Goal: Task Accomplishment & Management: Manage account settings

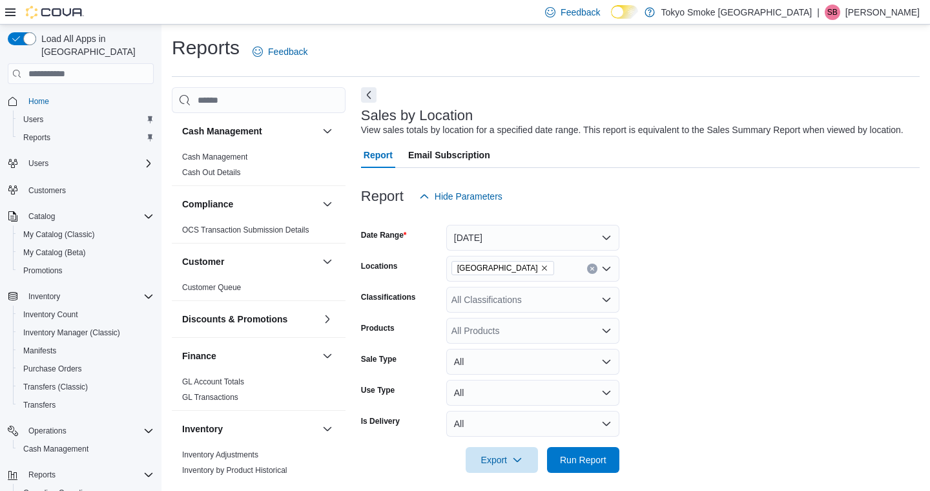
click at [591, 447] on span "Run Report" at bounding box center [583, 460] width 57 height 26
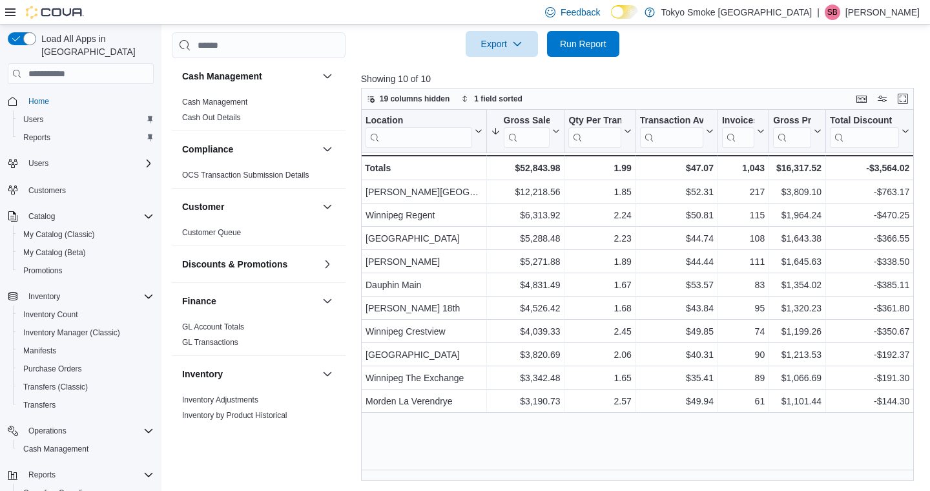
scroll to position [92, 0]
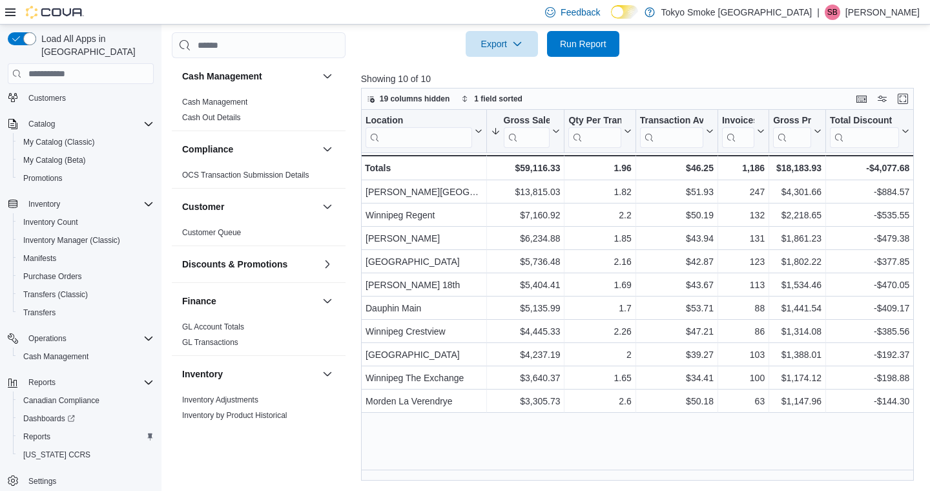
click at [573, 45] on span "Run Report" at bounding box center [583, 43] width 47 height 13
click at [601, 46] on span "Run Report" at bounding box center [583, 43] width 47 height 13
click at [600, 49] on span "Run Report" at bounding box center [583, 43] width 47 height 13
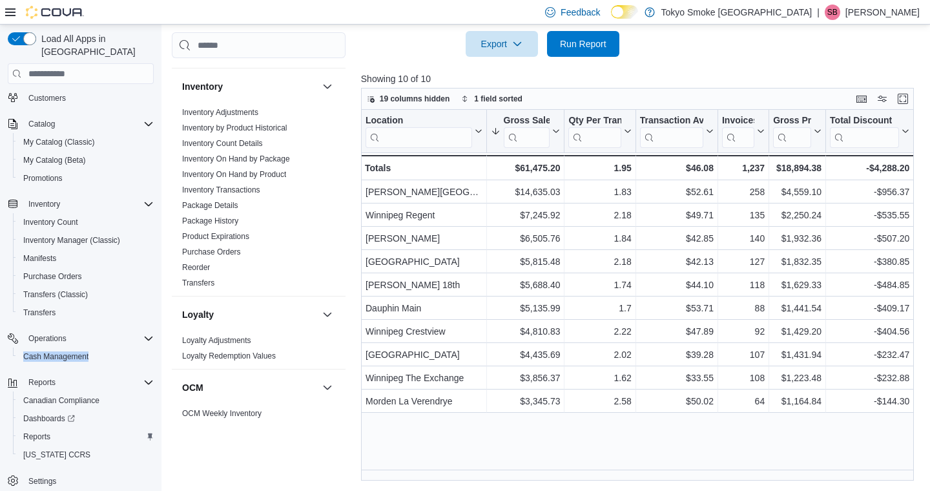
scroll to position [764, 0]
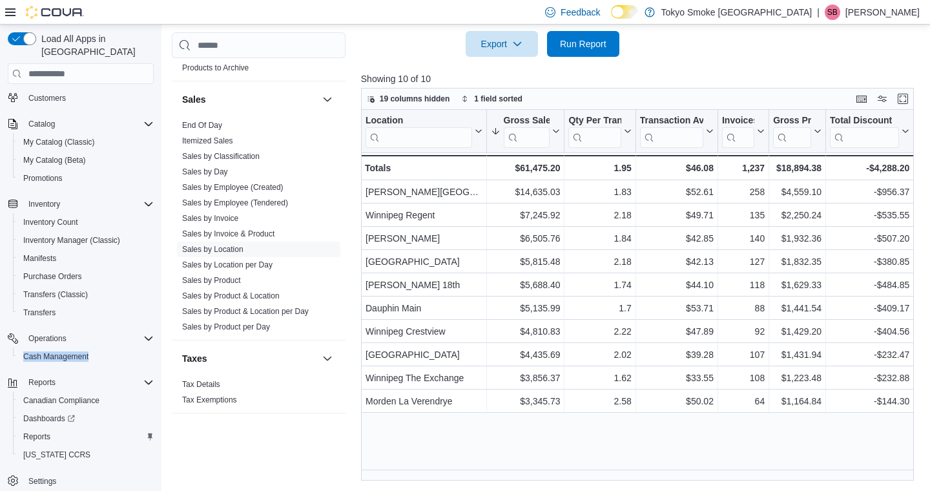
click at [207, 125] on link "End Of Day" at bounding box center [202, 125] width 40 height 9
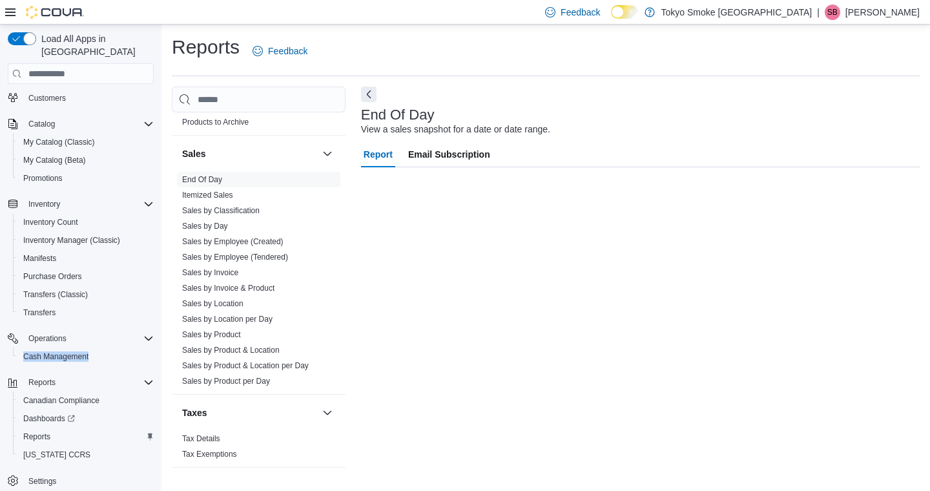
scroll to position [1, 0]
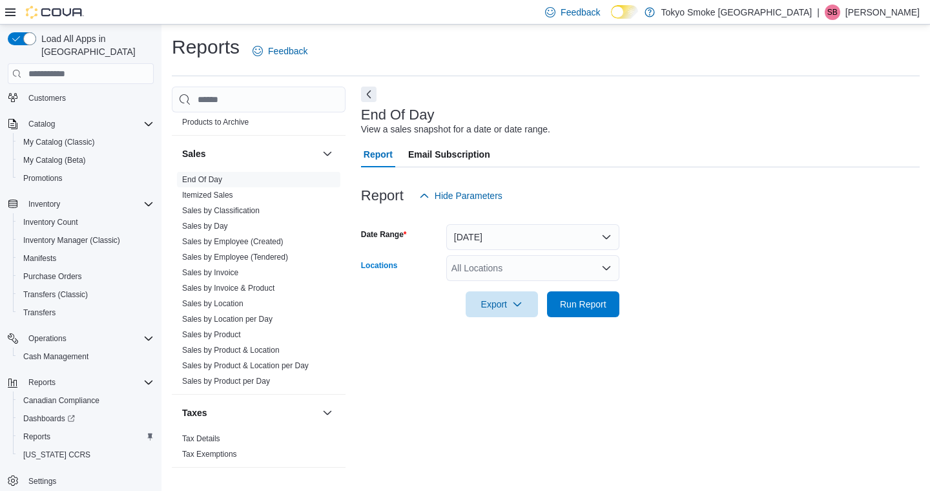
click at [483, 273] on div "All Locations" at bounding box center [532, 268] width 173 height 26
type input "***"
click at [508, 294] on span "[GEOGRAPHIC_DATA]" at bounding box center [528, 290] width 94 height 13
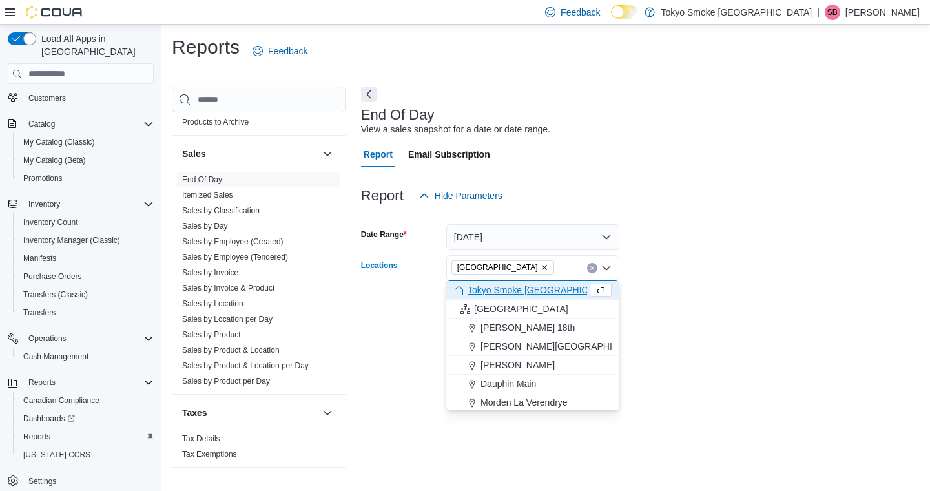
click at [638, 333] on div "End Of Day View a sales snapshot for a date or date range. Report Email Subscri…" at bounding box center [640, 284] width 559 height 394
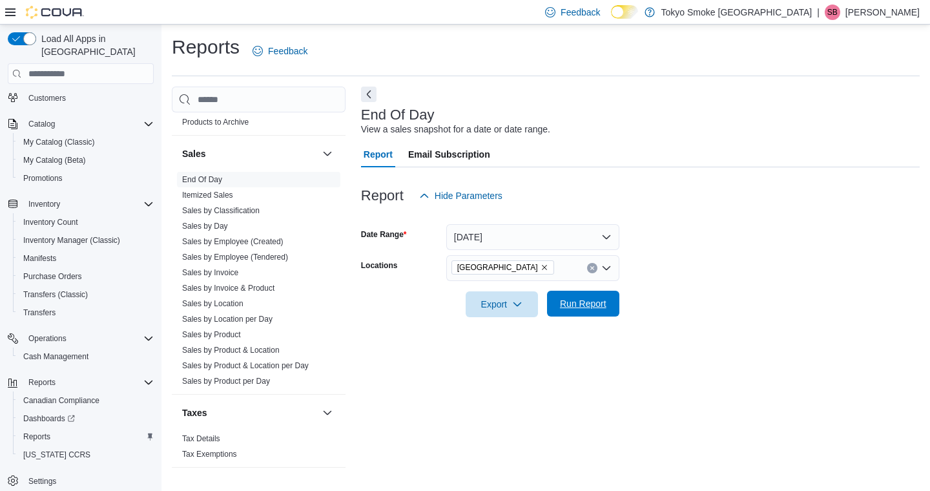
click at [605, 316] on span "Run Report" at bounding box center [583, 304] width 57 height 26
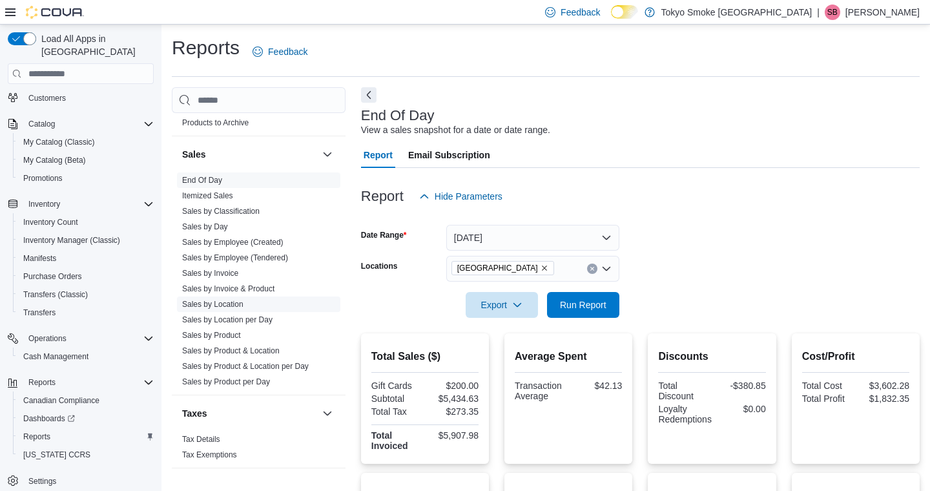
click at [220, 303] on link "Sales by Location" at bounding box center [212, 304] width 61 height 9
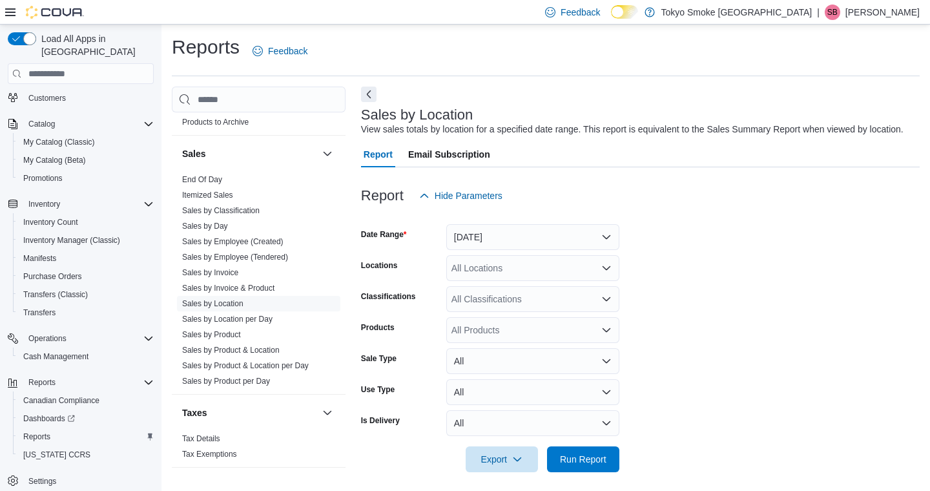
scroll to position [21, 0]
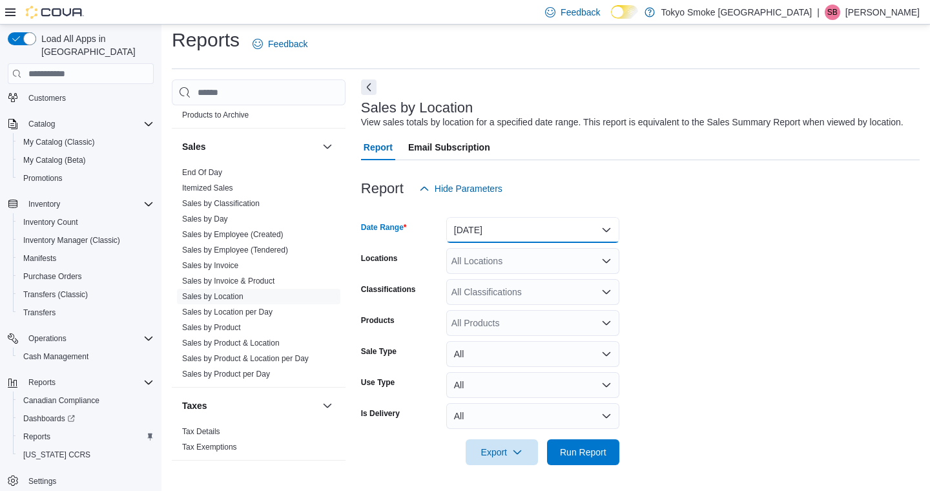
click at [480, 236] on button "[DATE]" at bounding box center [532, 230] width 173 height 26
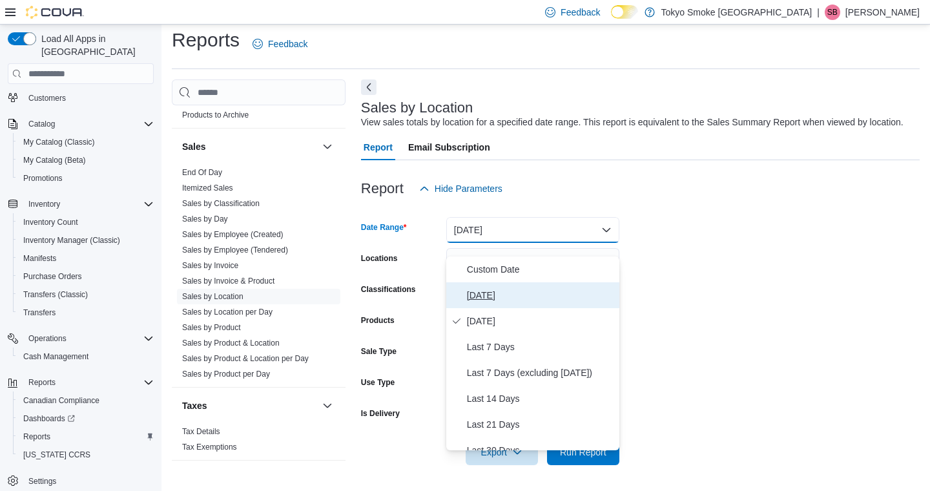
click at [481, 287] on span "[DATE]" at bounding box center [540, 295] width 147 height 16
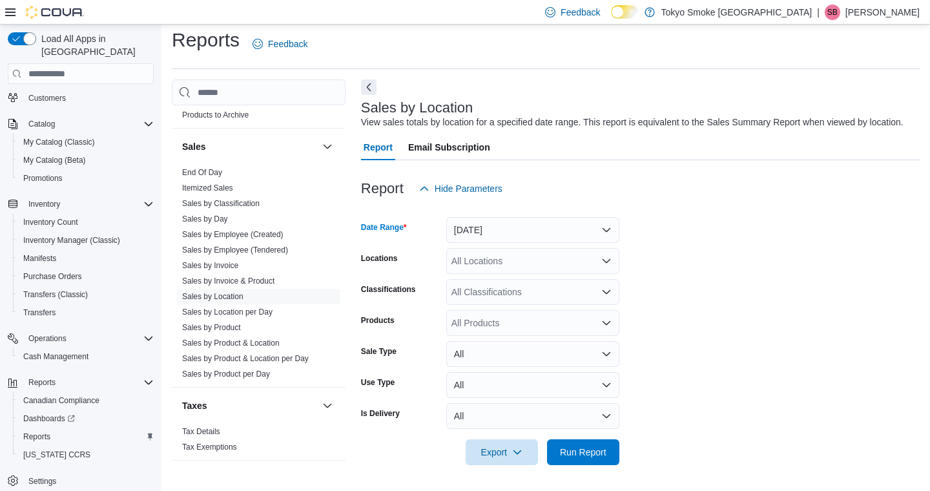
click at [488, 262] on div "All Locations" at bounding box center [532, 261] width 173 height 26
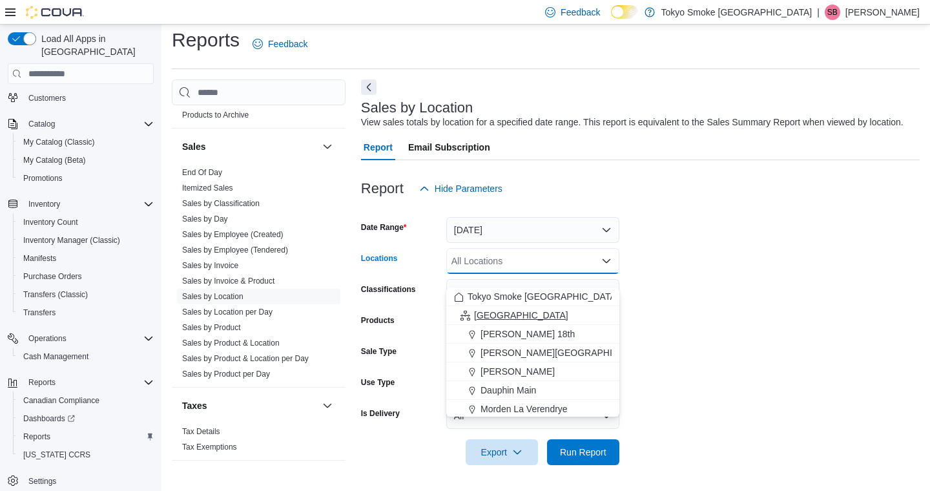
click at [492, 309] on span "[GEOGRAPHIC_DATA]" at bounding box center [521, 315] width 94 height 13
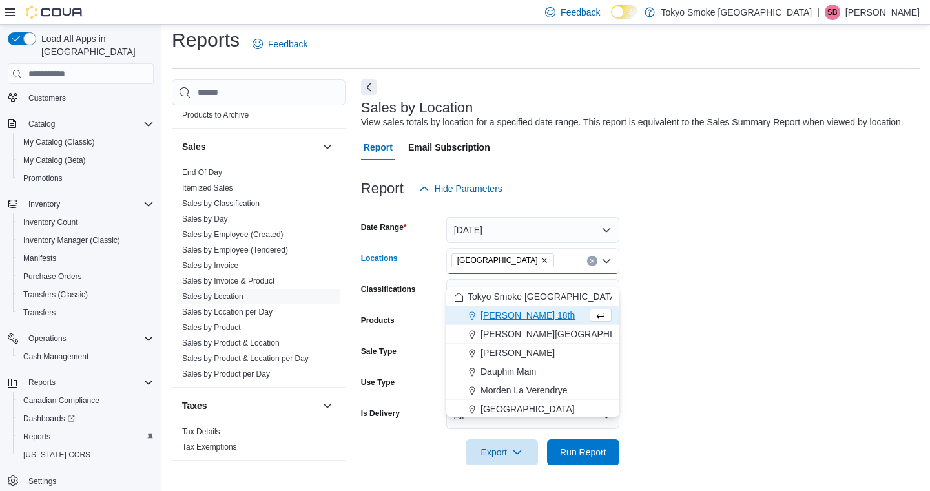
click at [645, 359] on form "Date Range [DATE] Locations [GEOGRAPHIC_DATA] Combo box. Selected. [GEOGRAPHIC_…" at bounding box center [640, 334] width 559 height 264
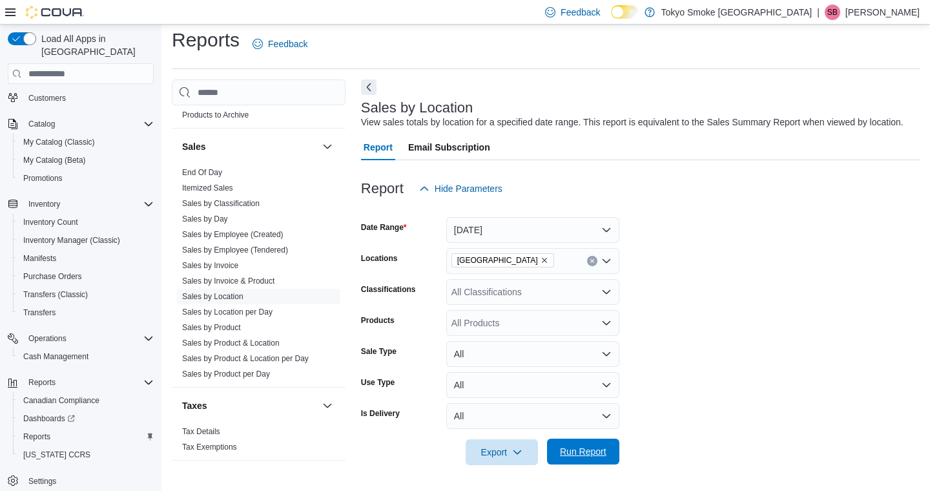
click at [576, 454] on span "Run Report" at bounding box center [583, 451] width 47 height 13
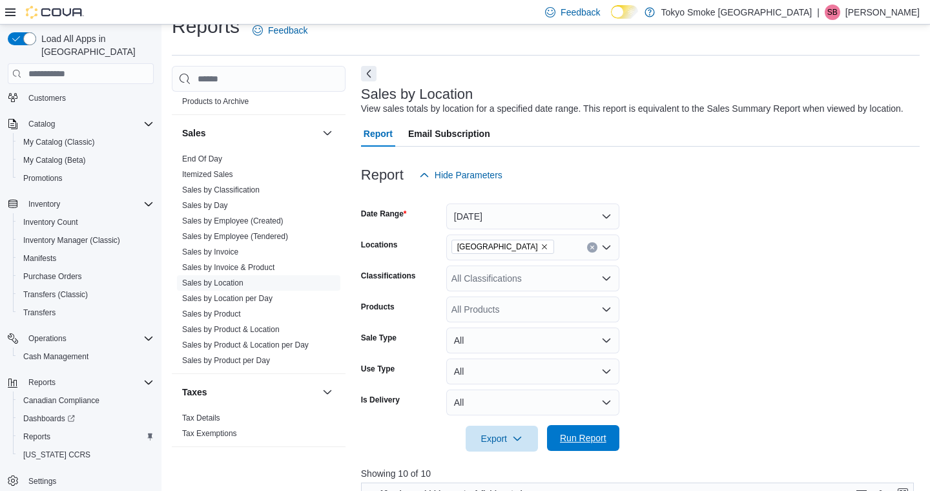
scroll to position [392, 0]
click at [598, 425] on span "Run Report" at bounding box center [583, 438] width 57 height 26
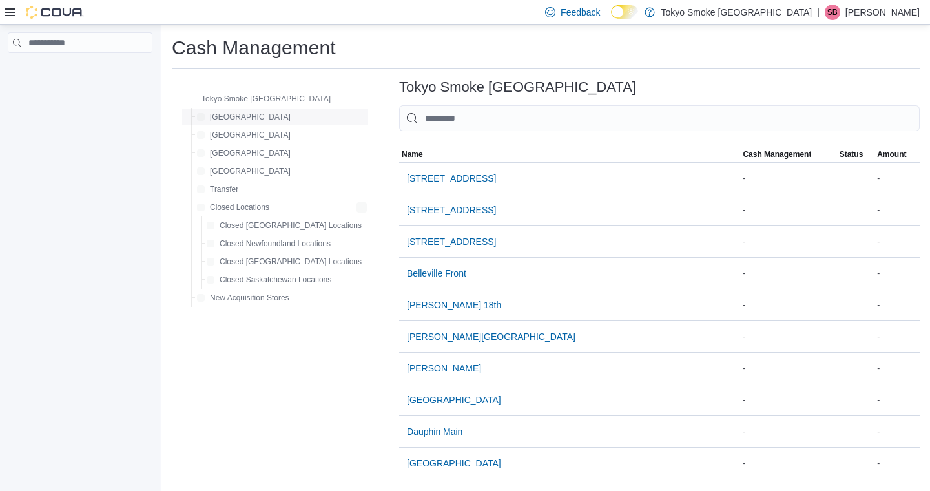
click at [243, 119] on span "[GEOGRAPHIC_DATA]" at bounding box center [250, 117] width 81 height 10
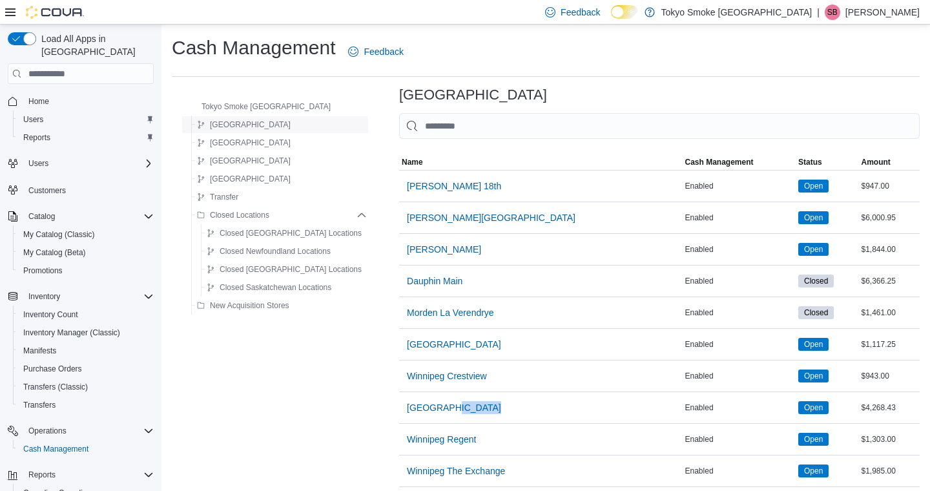
click at [419, 405] on span "[GEOGRAPHIC_DATA]" at bounding box center [454, 407] width 94 height 13
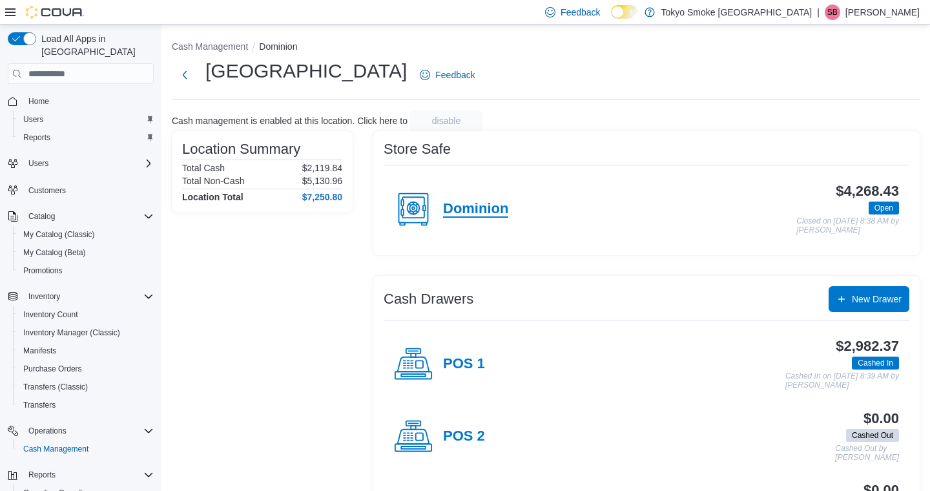
click at [486, 214] on h4 "Dominion" at bounding box center [475, 209] width 65 height 17
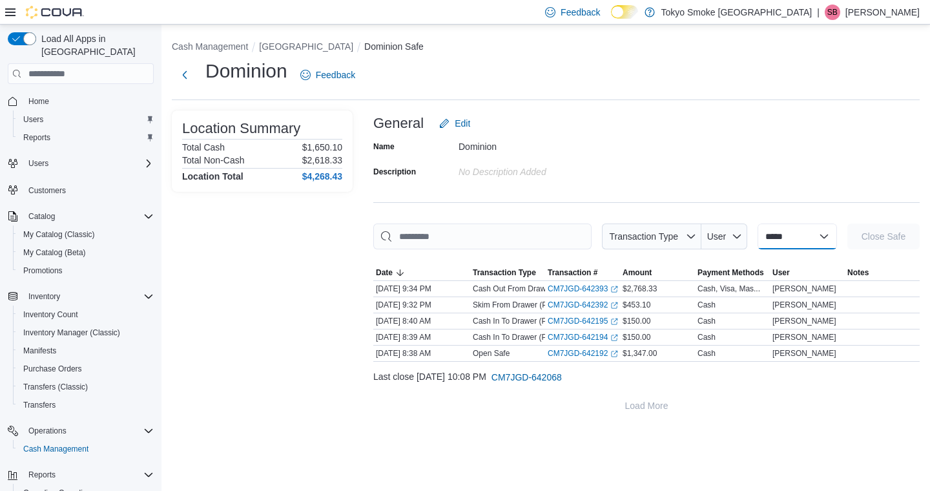
click at [758, 242] on select "**********" at bounding box center [797, 237] width 79 height 26
select select "**********"
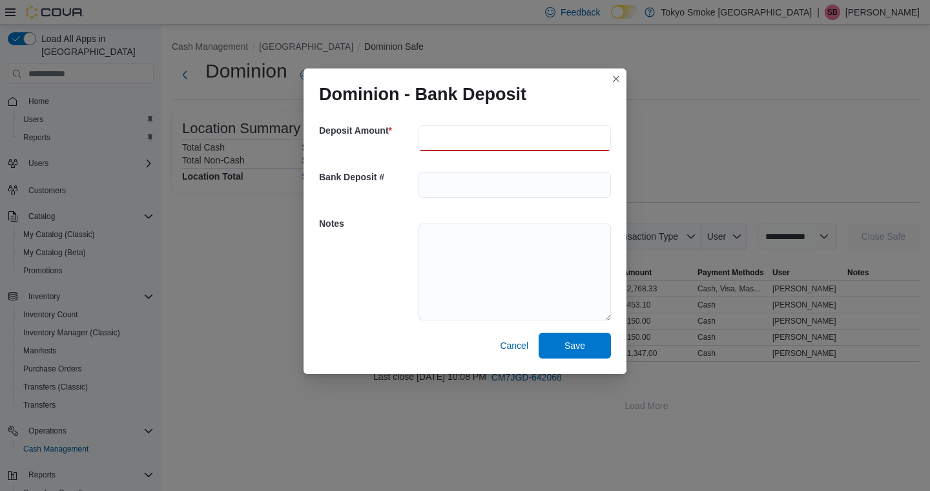
click at [461, 141] on input "number" at bounding box center [515, 138] width 192 height 26
type input "******"
click at [460, 251] on textarea at bounding box center [515, 272] width 192 height 97
type textarea "*****"
click at [568, 344] on span "Save" at bounding box center [575, 344] width 21 height 13
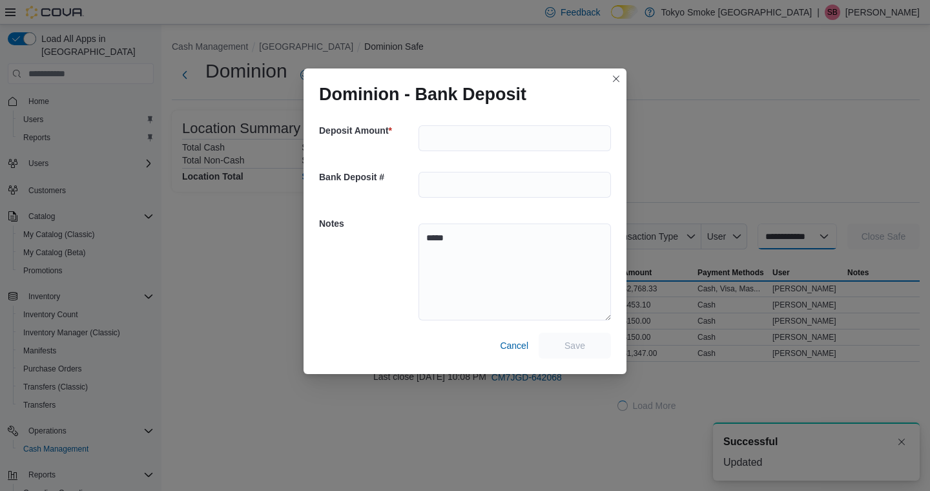
select select
